Goal: Communication & Community: Answer question/provide support

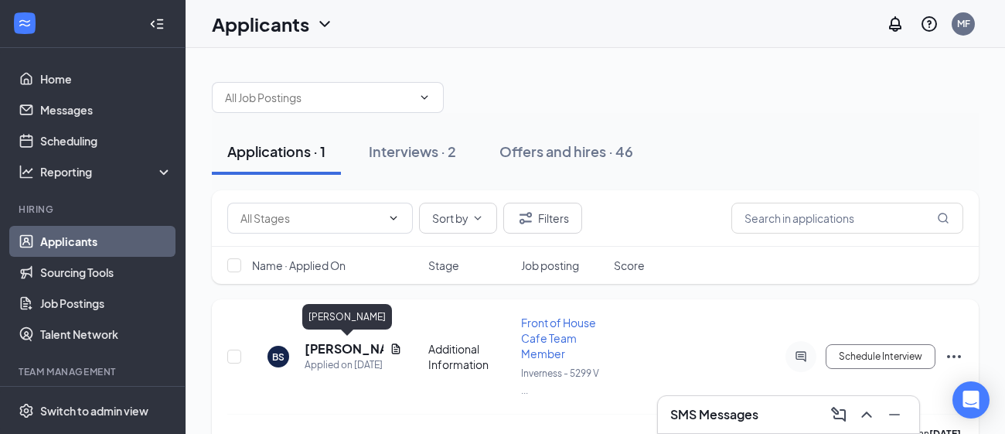
click at [363, 353] on h5 "[PERSON_NAME]" at bounding box center [344, 348] width 79 height 17
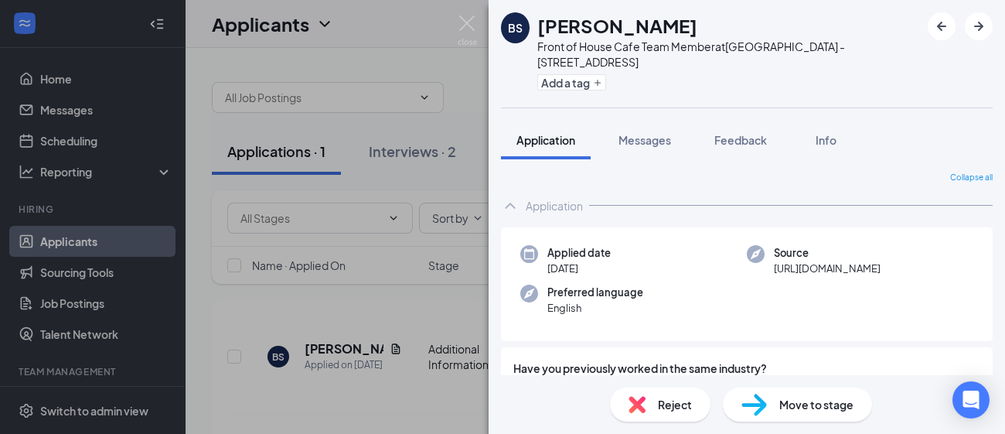
click at [414, 154] on div "BS [PERSON_NAME] Front of House Cafe Team Member at [GEOGRAPHIC_DATA] - [STREET…" at bounding box center [502, 217] width 1005 height 434
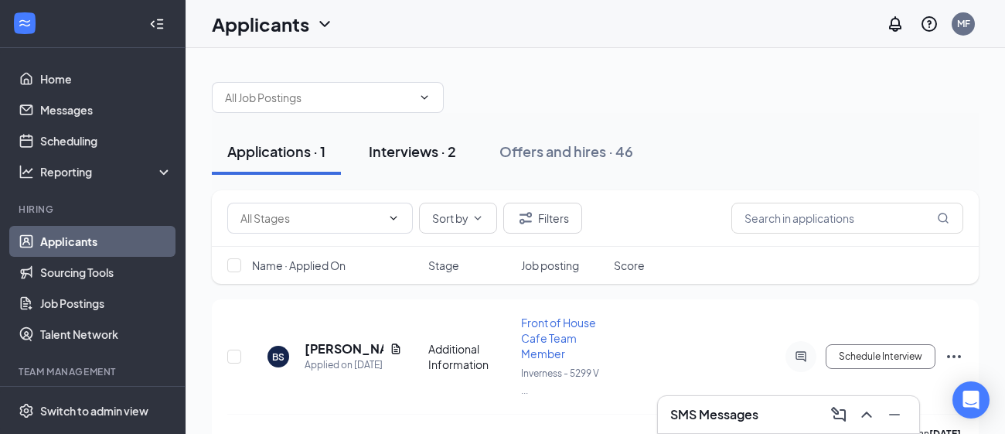
click at [414, 156] on div "Interviews · 2" at bounding box center [412, 150] width 87 height 19
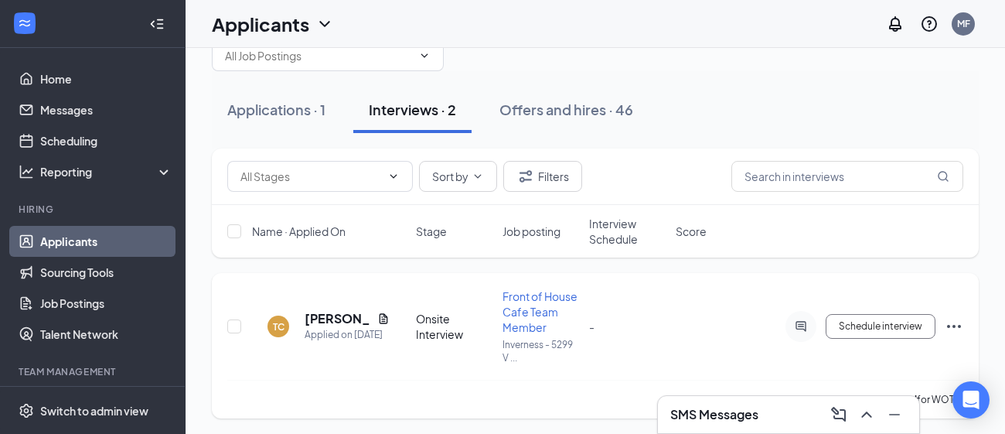
scroll to position [43, 0]
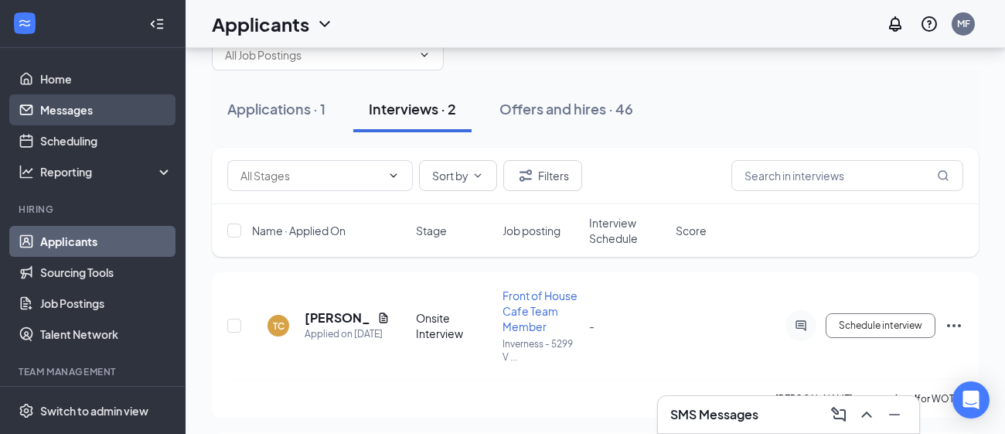
click at [90, 118] on link "Messages" at bounding box center [106, 109] width 132 height 31
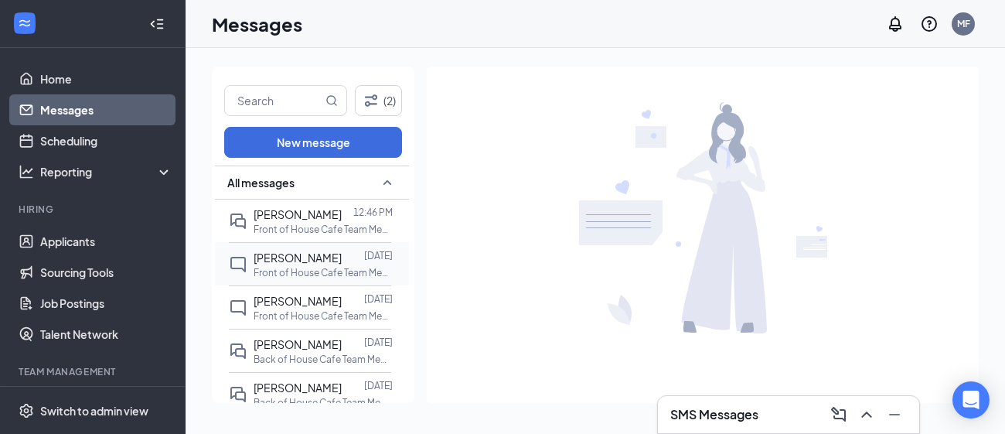
click at [319, 249] on div "[PERSON_NAME]" at bounding box center [298, 257] width 88 height 17
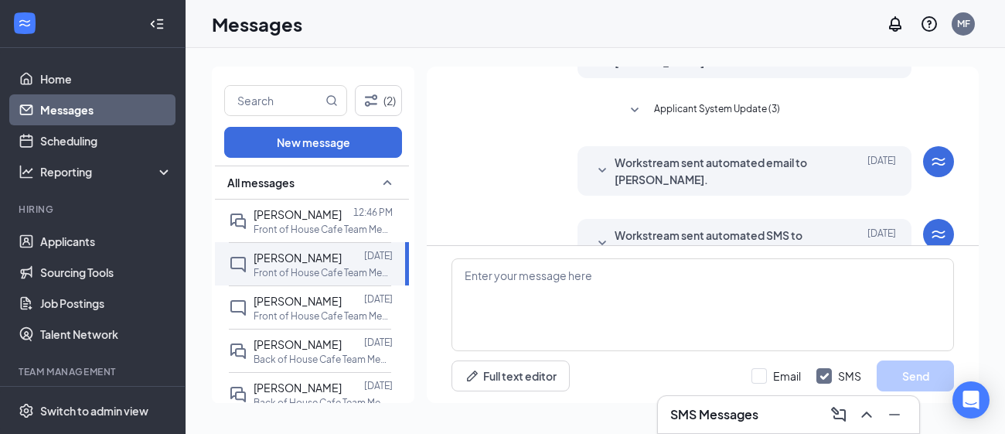
scroll to position [167, 0]
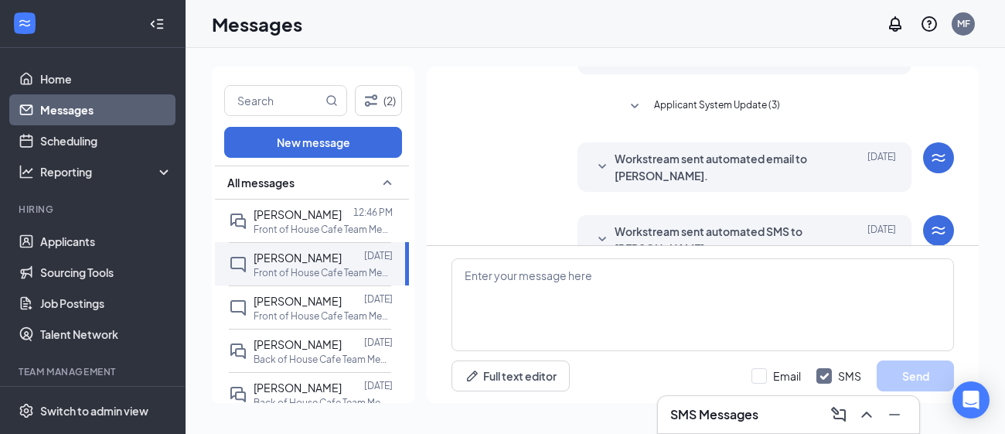
click at [635, 169] on span "Workstream sent automated email to [PERSON_NAME]." at bounding box center [721, 167] width 213 height 34
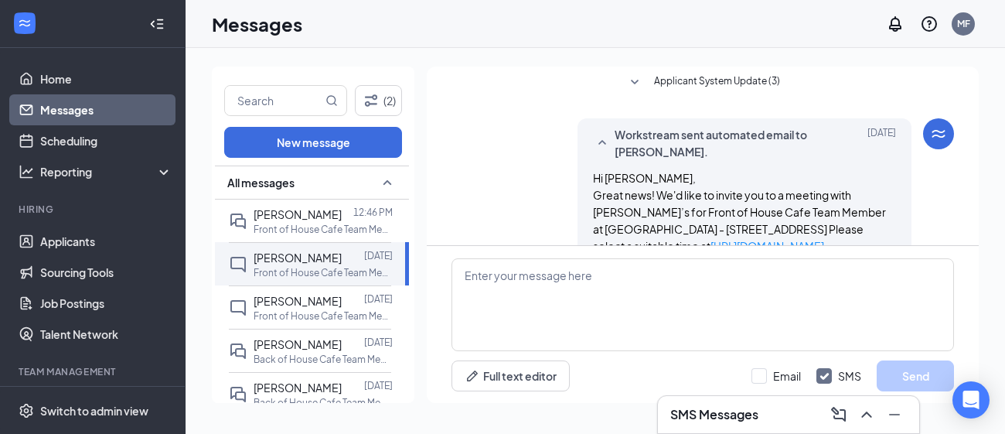
scroll to position [193, 0]
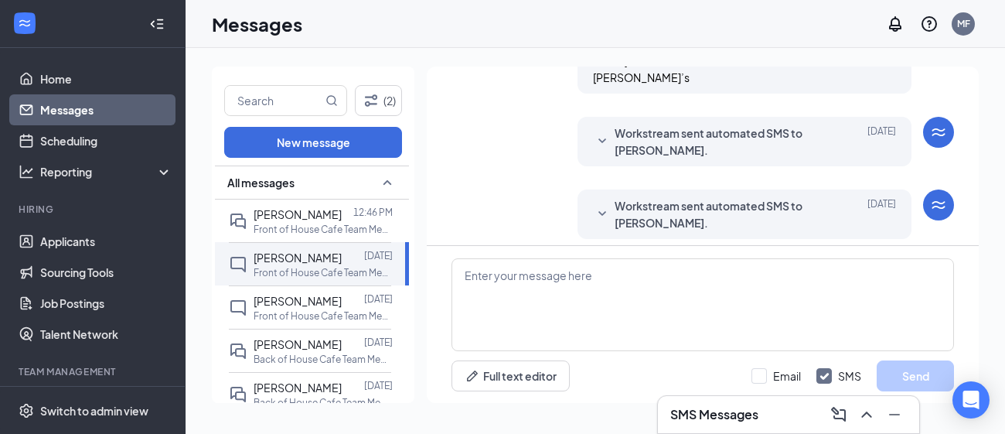
click at [646, 134] on span "Workstream sent automated SMS to [PERSON_NAME]." at bounding box center [721, 141] width 213 height 34
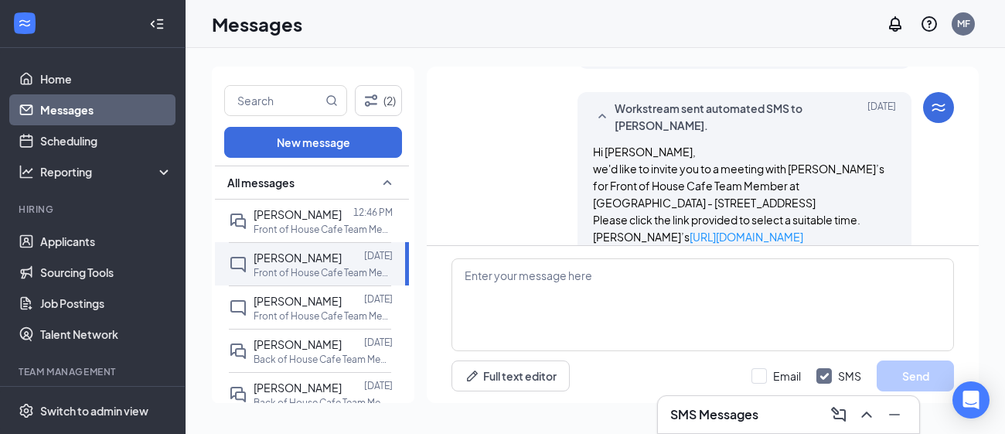
scroll to position [488, 0]
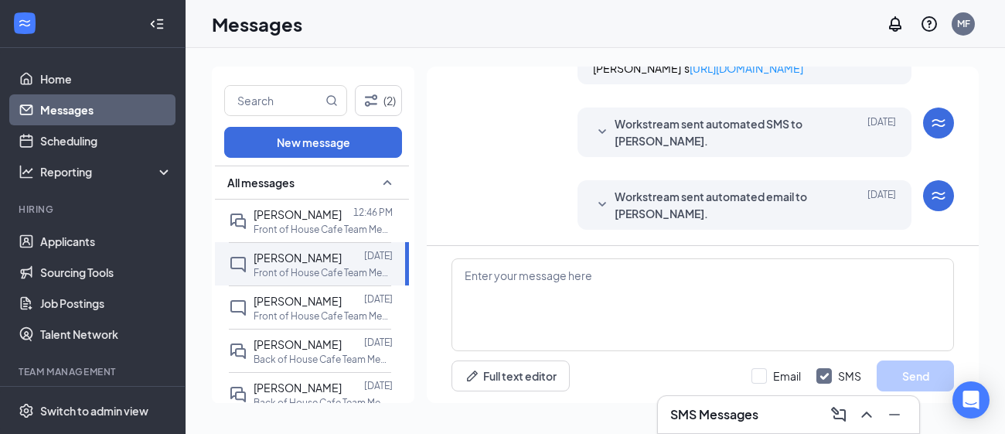
click at [646, 133] on span "Workstream sent automated SMS to [PERSON_NAME]." at bounding box center [721, 132] width 213 height 34
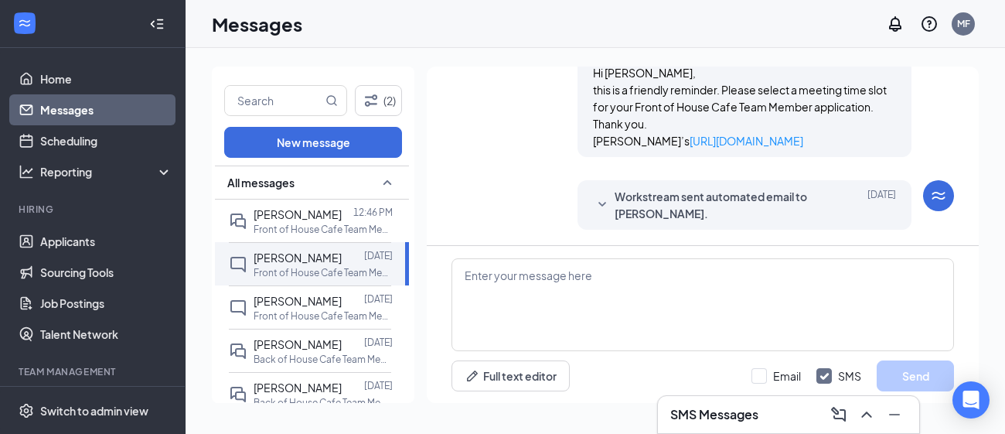
scroll to position [782, 0]
click at [647, 193] on span "Workstream sent automated email to [PERSON_NAME]." at bounding box center [721, 205] width 213 height 34
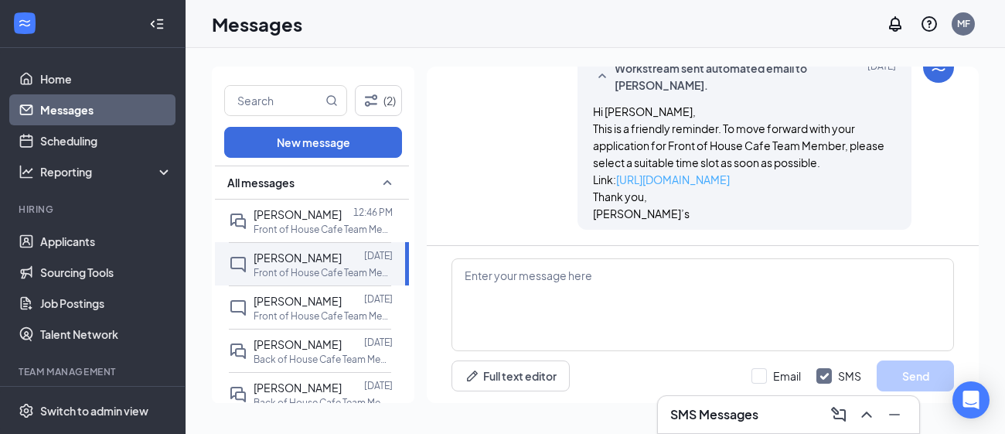
scroll to position [910, 0]
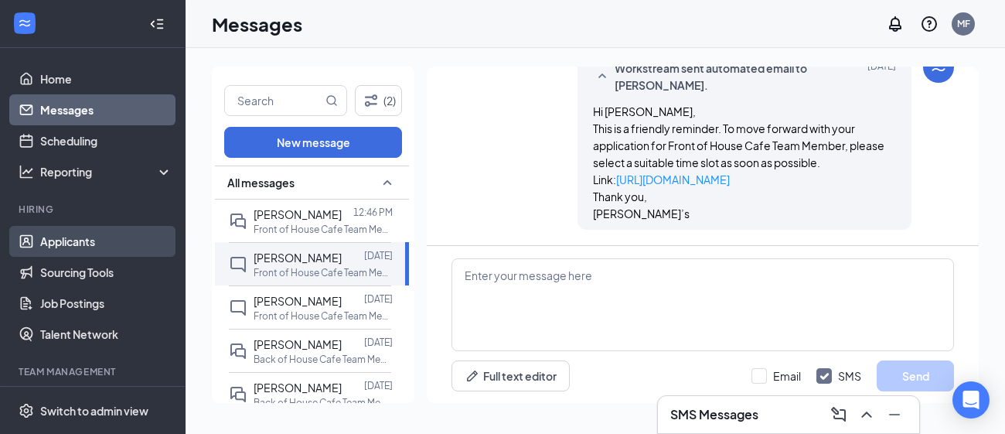
click at [76, 240] on link "Applicants" at bounding box center [106, 241] width 132 height 31
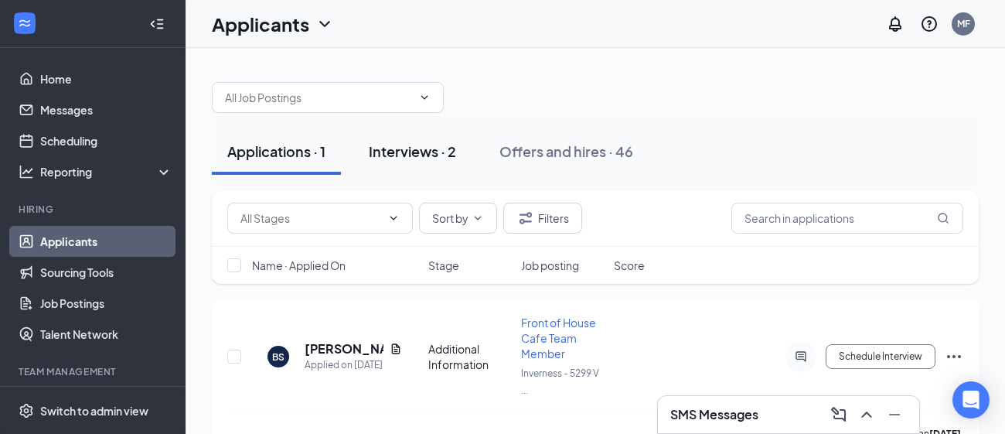
click at [413, 159] on div "Interviews · 2" at bounding box center [412, 150] width 87 height 19
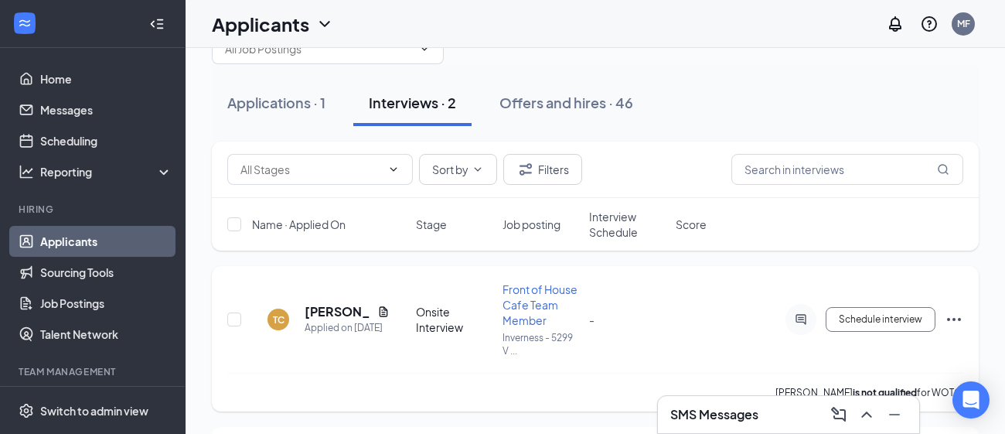
scroll to position [57, 0]
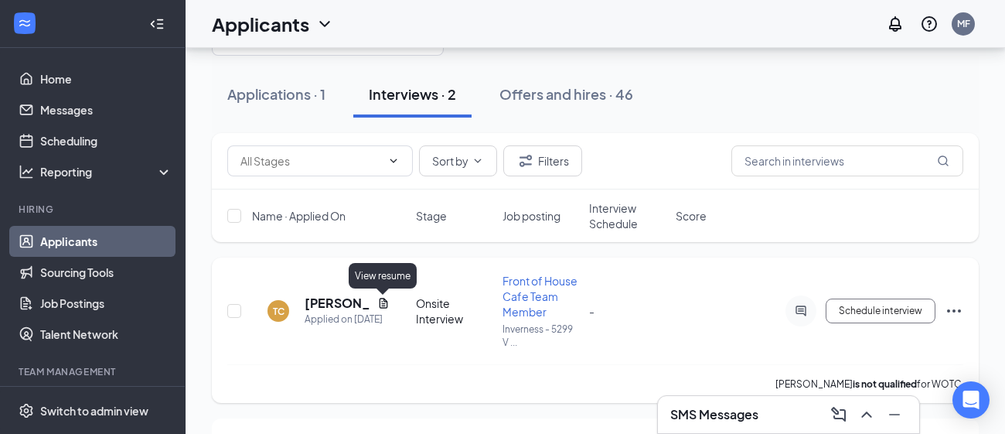
click at [385, 302] on icon "Document" at bounding box center [383, 303] width 12 height 12
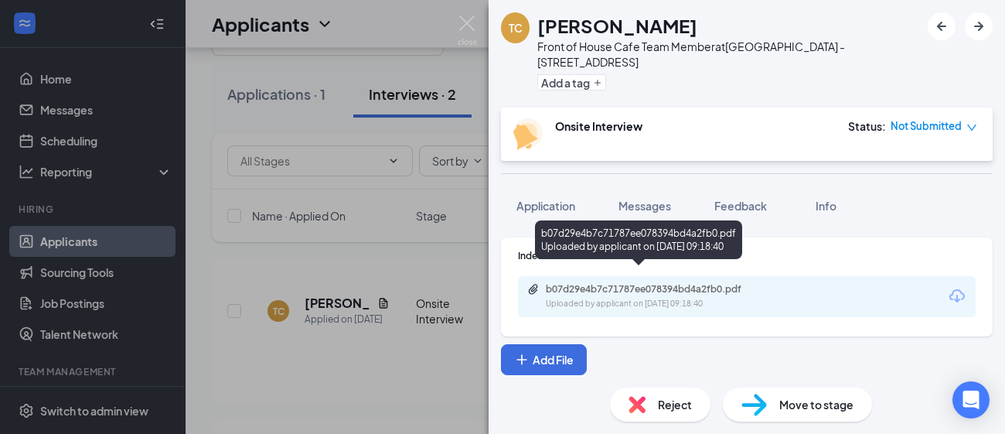
click at [596, 283] on div "b07d29e4b7c71787ee078394bd4a2fb0.pdf" at bounding box center [654, 289] width 216 height 12
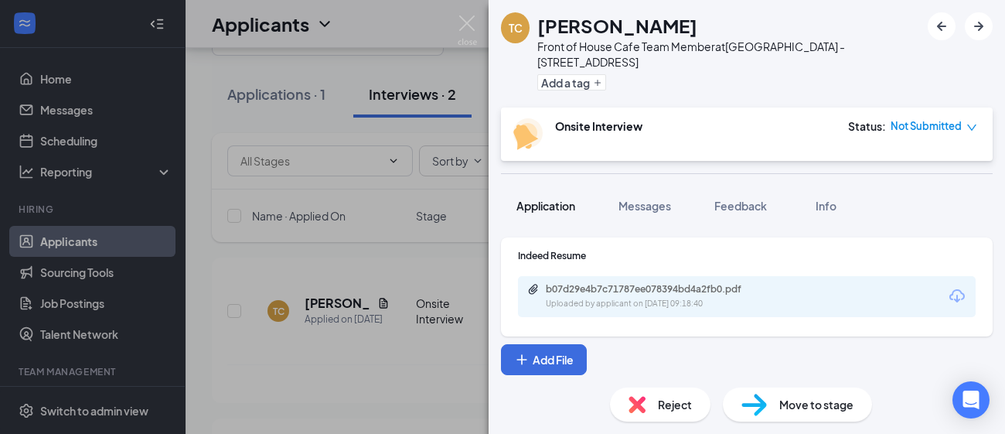
click at [536, 202] on button "Application" at bounding box center [546, 205] width 90 height 39
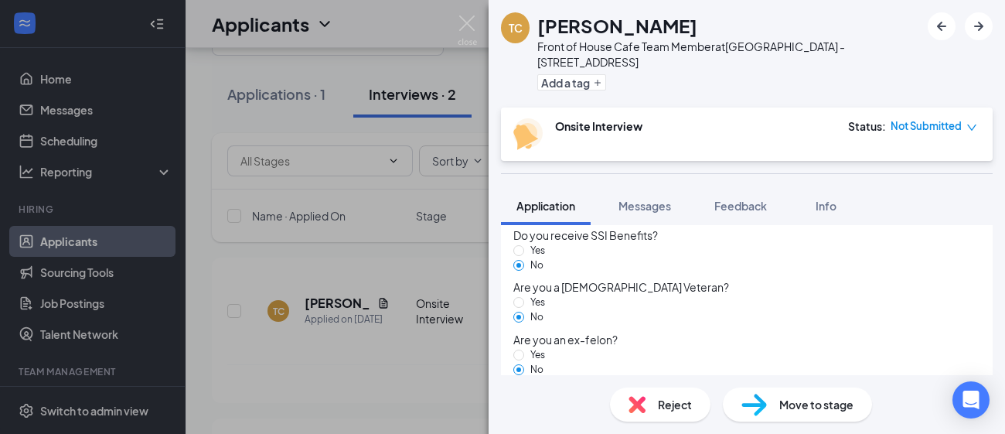
scroll to position [1475, 0]
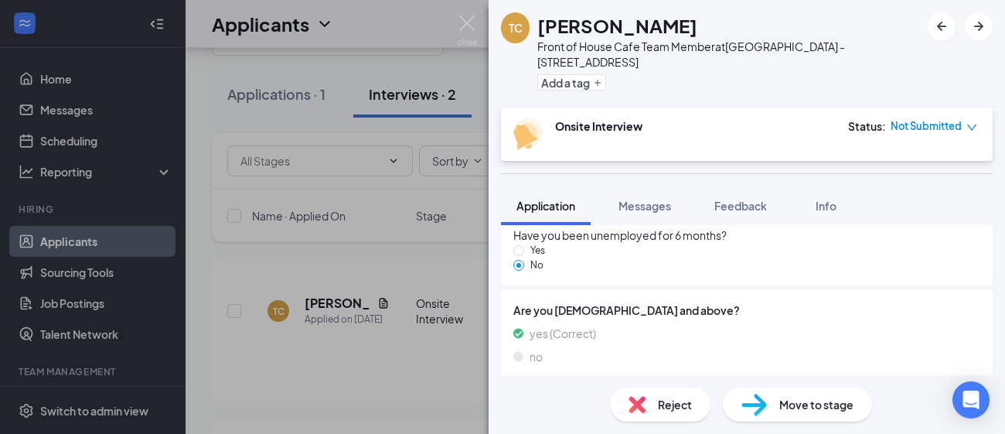
click at [350, 278] on div "TC [PERSON_NAME] Front of House Cafe Team Member at [GEOGRAPHIC_DATA] - [STREET…" at bounding box center [502, 217] width 1005 height 434
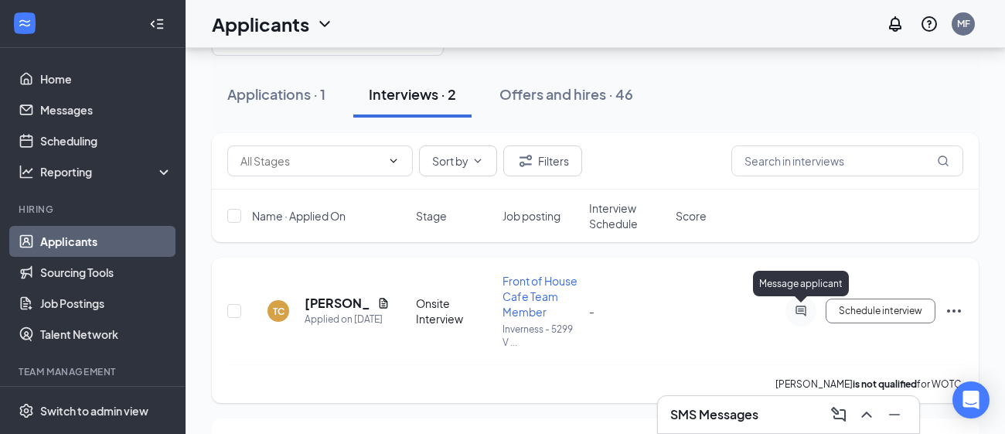
click at [798, 309] on icon "ActiveChat" at bounding box center [801, 311] width 19 height 12
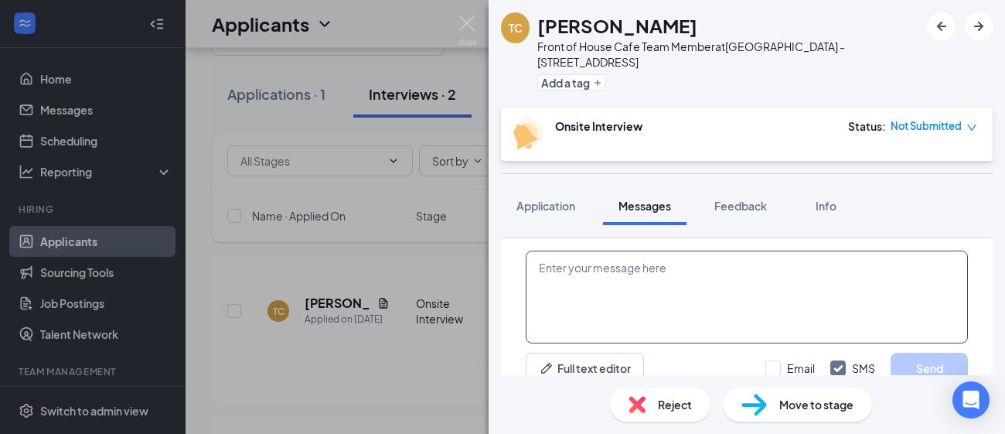
scroll to position [574, 0]
click at [704, 264] on textarea at bounding box center [747, 296] width 442 height 93
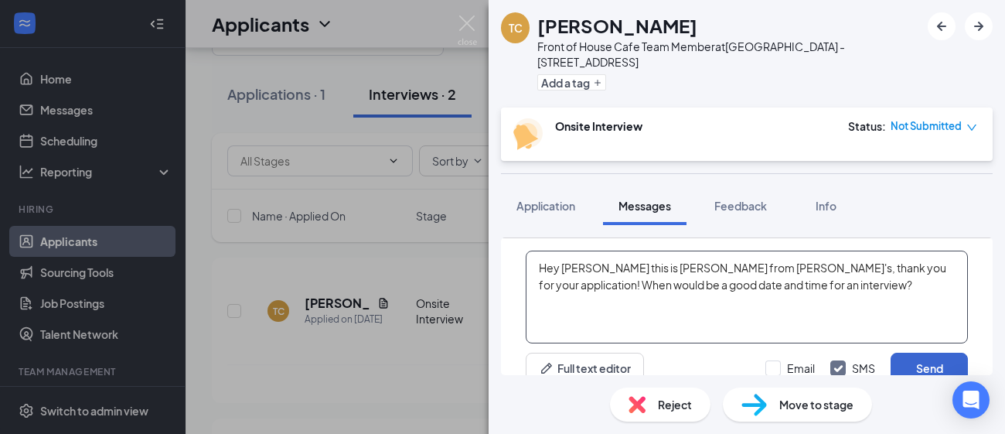
type textarea "Hey [PERSON_NAME] this is [PERSON_NAME] from [PERSON_NAME]'s, thank you for you…"
click at [915, 356] on button "Send" at bounding box center [929, 368] width 77 height 31
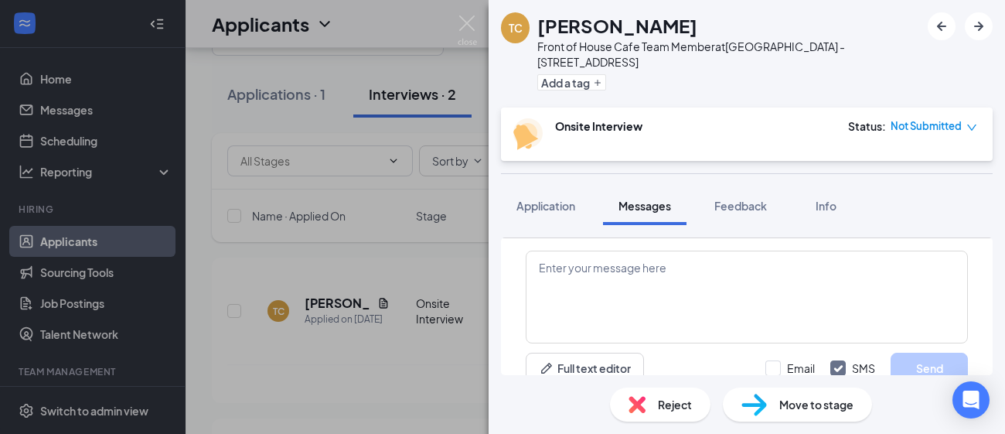
scroll to position [707, 0]
